Goal: Task Accomplishment & Management: Use online tool/utility

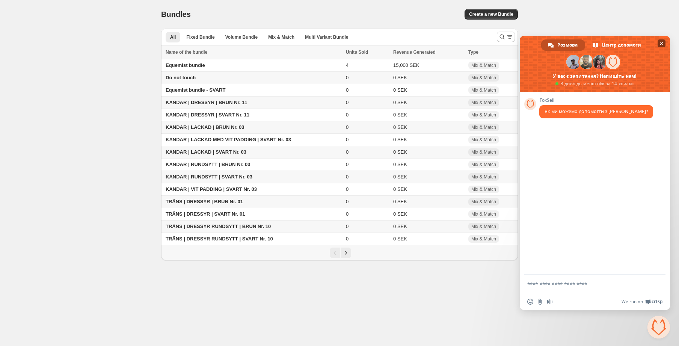
click at [662, 44] on span "Закрити чат" at bounding box center [662, 44] width 4 height 4
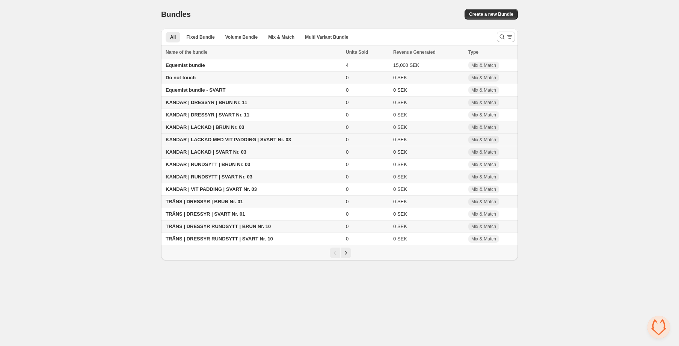
click at [279, 141] on span "KANDAR | LACKAD MED VIT PADDING | SVART Nr. 03" at bounding box center [228, 140] width 125 height 6
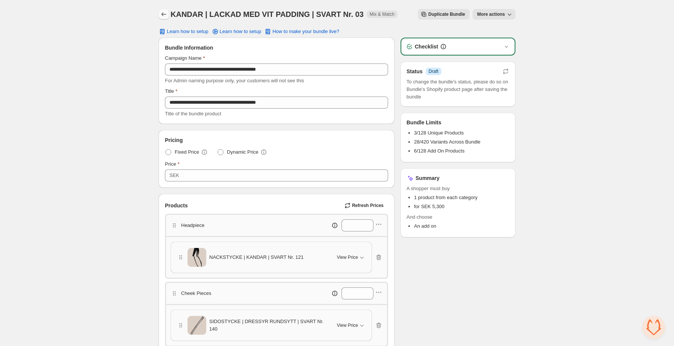
click at [165, 17] on icon "Back" at bounding box center [164, 15] width 8 height 8
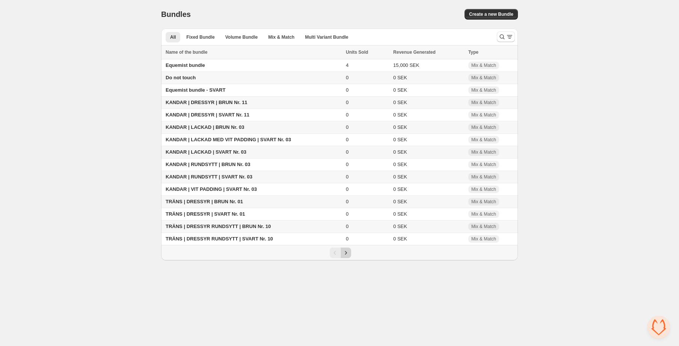
click at [349, 255] on icon "Next" at bounding box center [346, 253] width 8 height 8
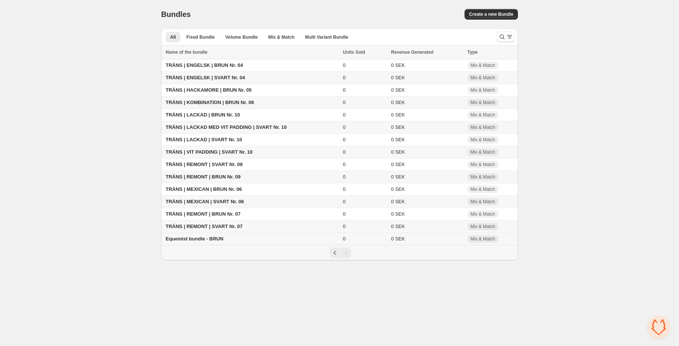
click at [219, 239] on span "Equemist bundle - BRUN" at bounding box center [195, 239] width 58 height 6
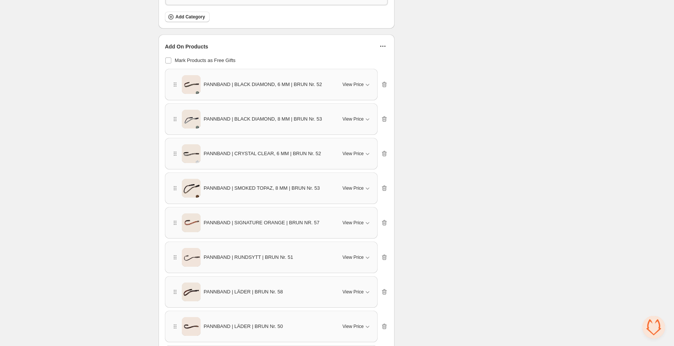
scroll to position [399, 0]
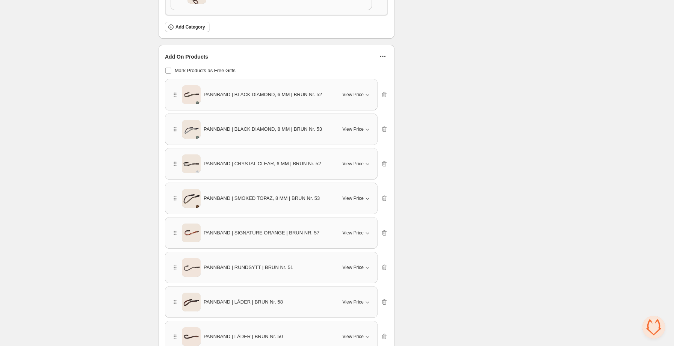
click at [357, 198] on span "View Price" at bounding box center [353, 198] width 21 height 6
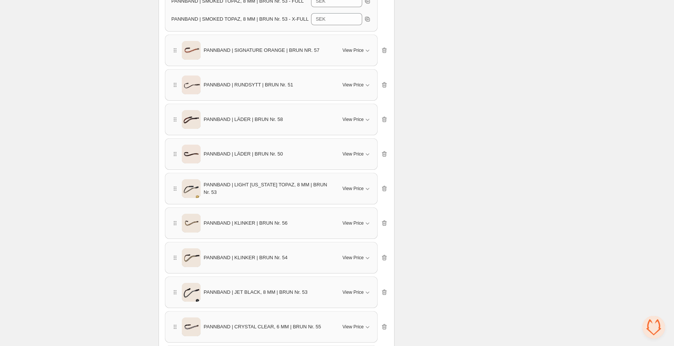
scroll to position [321, 0]
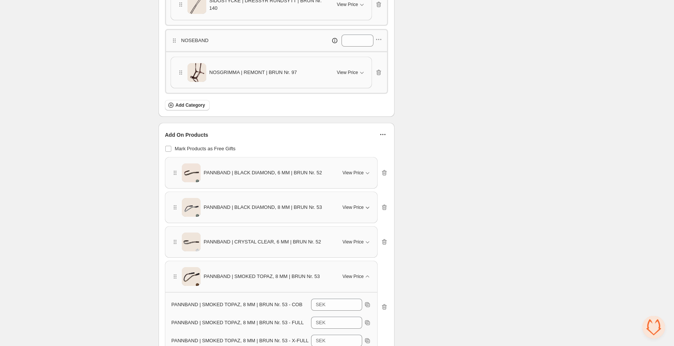
click at [360, 210] on span "View Price" at bounding box center [353, 207] width 21 height 6
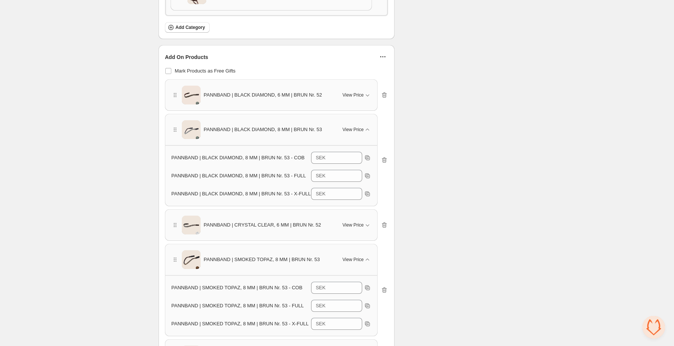
scroll to position [400, 0]
click at [364, 92] on icon "button" at bounding box center [368, 93] width 8 height 8
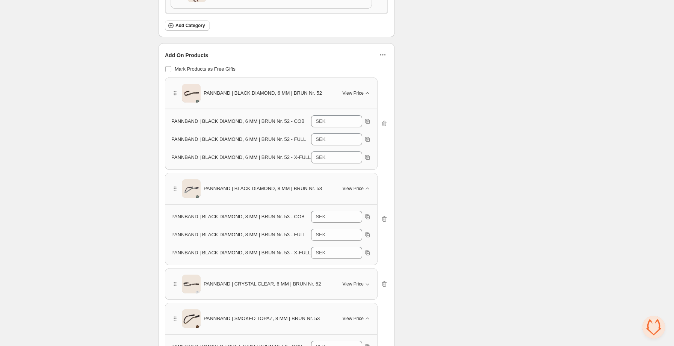
click at [364, 92] on icon "button" at bounding box center [368, 93] width 8 height 8
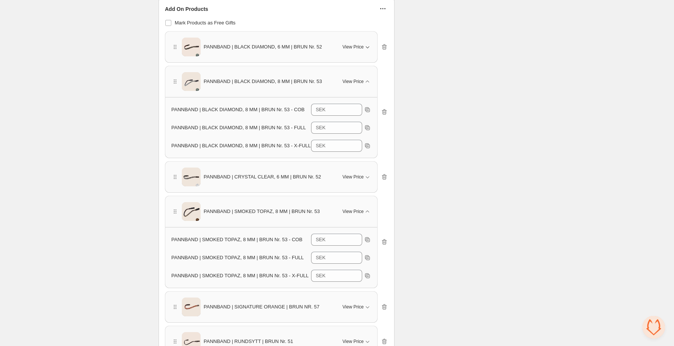
scroll to position [433, 0]
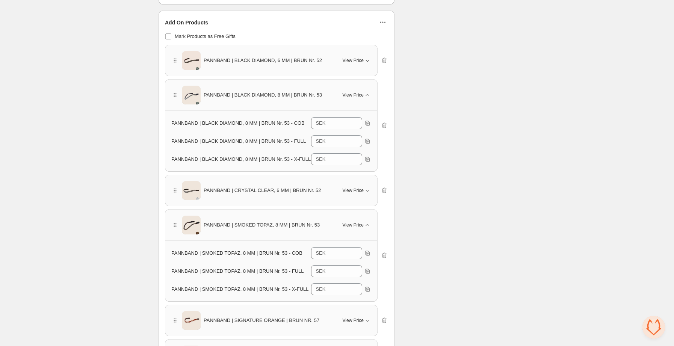
click at [364, 62] on icon "button" at bounding box center [368, 61] width 8 height 8
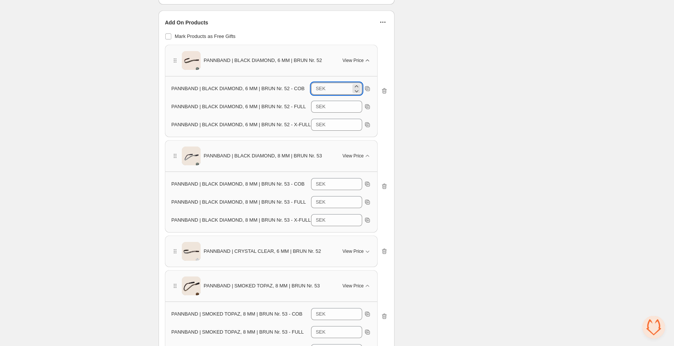
click at [331, 90] on input "*" at bounding box center [339, 89] width 23 height 12
click at [332, 127] on input "*" at bounding box center [339, 125] width 23 height 12
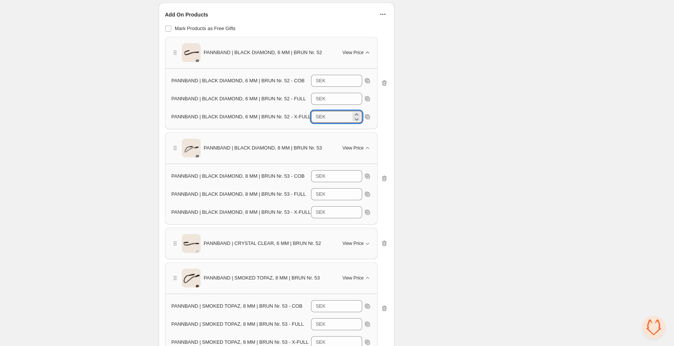
scroll to position [459, 0]
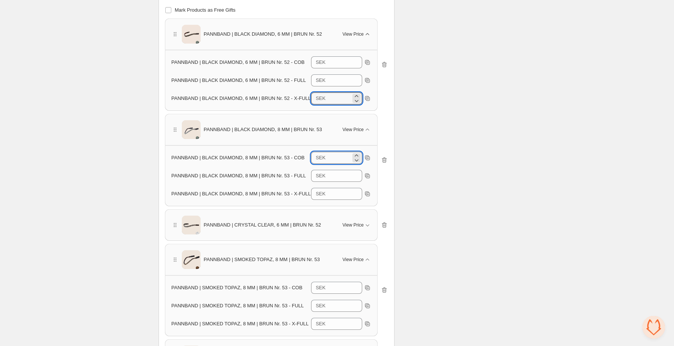
click at [340, 155] on input "****" at bounding box center [339, 158] width 23 height 12
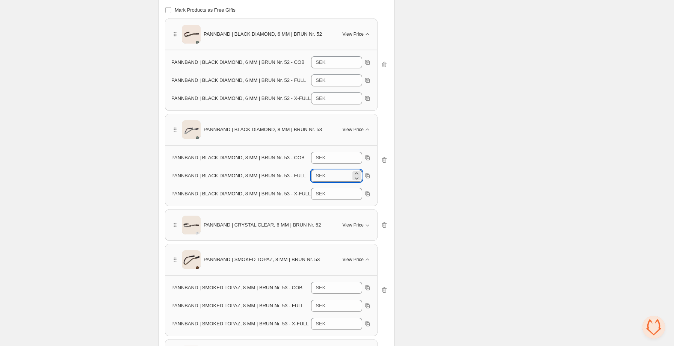
click at [338, 180] on input "****" at bounding box center [339, 176] width 23 height 12
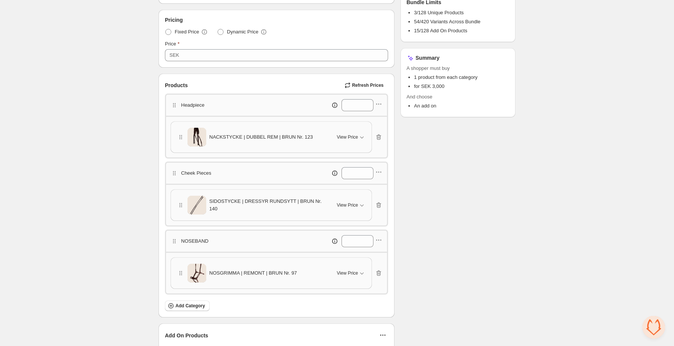
scroll to position [0, 0]
